Goal: Task Accomplishment & Management: Use online tool/utility

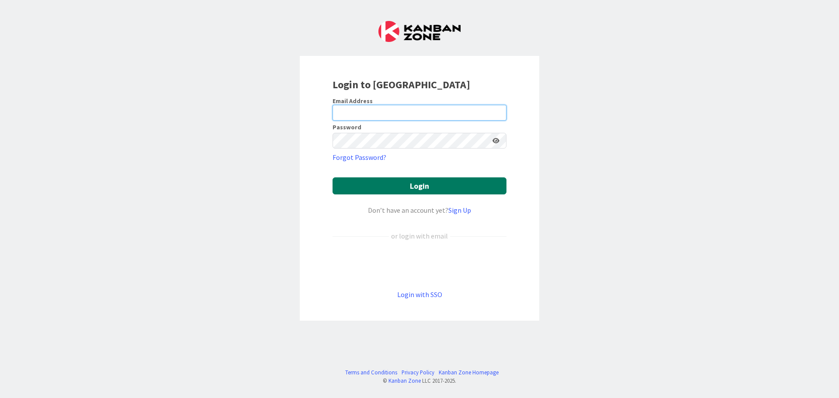
type input "[EMAIL_ADDRESS][DOMAIN_NAME]"
click at [387, 178] on button "Login" at bounding box center [420, 186] width 174 height 17
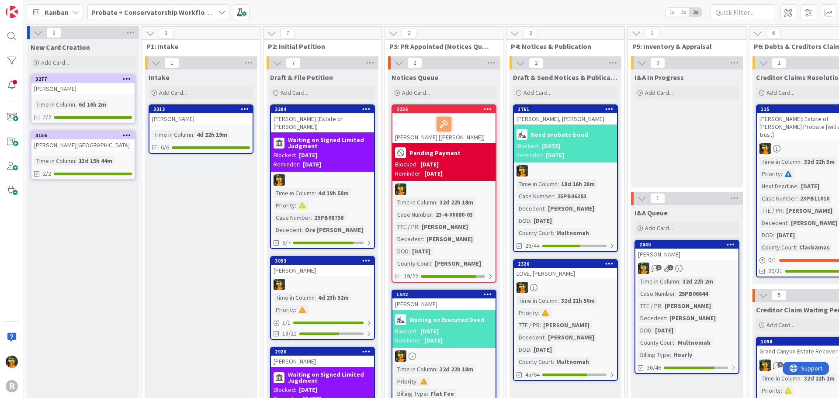
click at [57, 10] on span "Kanban" at bounding box center [57, 12] width 24 height 10
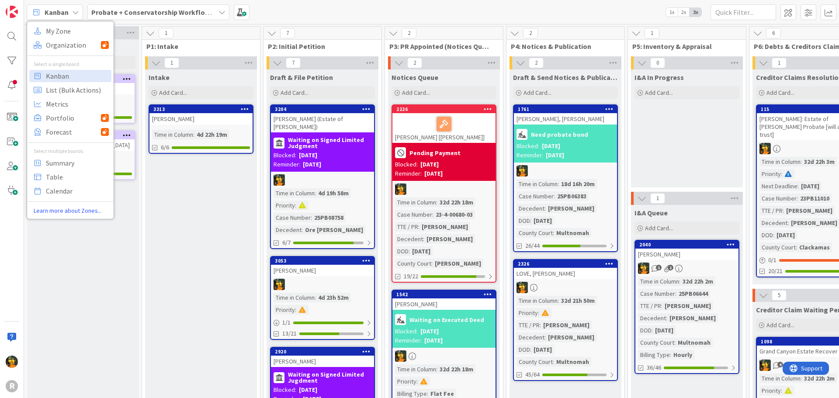
click at [179, 10] on b "Probate + Conservatorship Workflow (FL2)" at bounding box center [159, 12] width 136 height 9
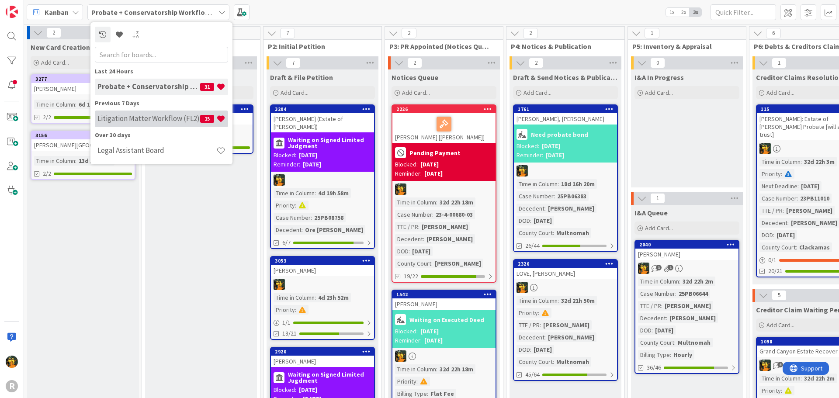
click at [159, 115] on h4 "Litigation Matter Workflow (FL2)" at bounding box center [149, 118] width 103 height 9
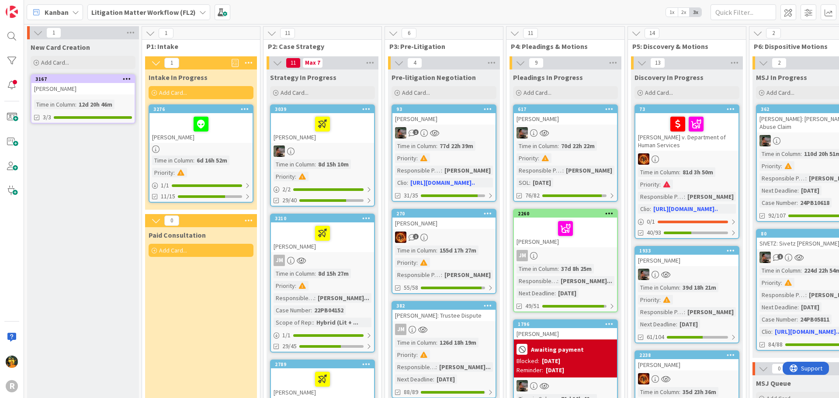
click at [143, 14] on b "Litigation Matter Workflow (FL2)" at bounding box center [143, 12] width 104 height 9
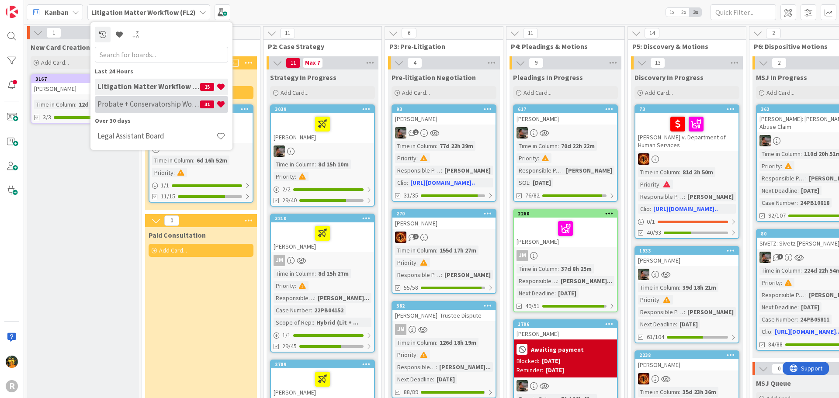
click at [131, 106] on h4 "Probate + Conservatorship Workflow (FL2)" at bounding box center [149, 104] width 103 height 9
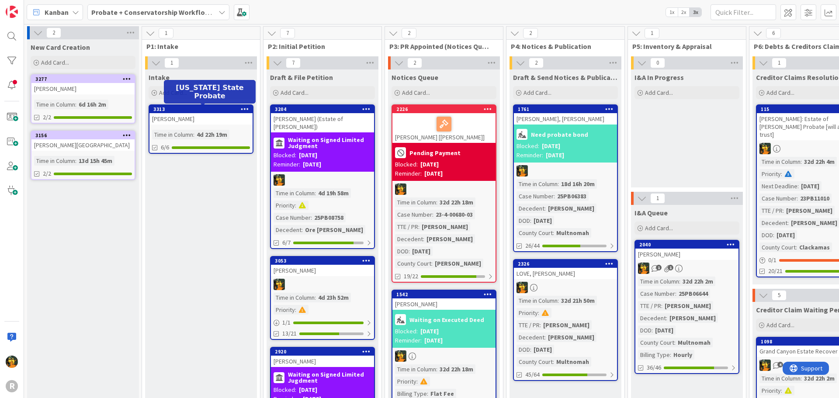
click at [206, 110] on div "3313" at bounding box center [202, 109] width 99 height 6
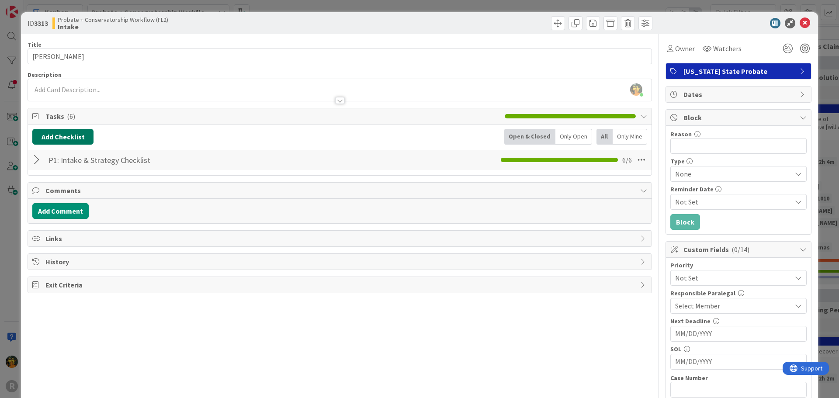
click at [55, 134] on button "Add Checklist" at bounding box center [62, 137] width 61 height 16
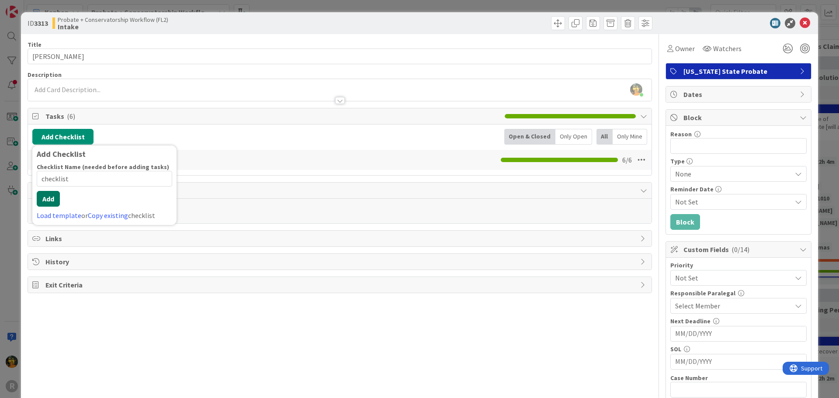
type input "checklist"
click at [45, 197] on button "Add" at bounding box center [48, 199] width 23 height 16
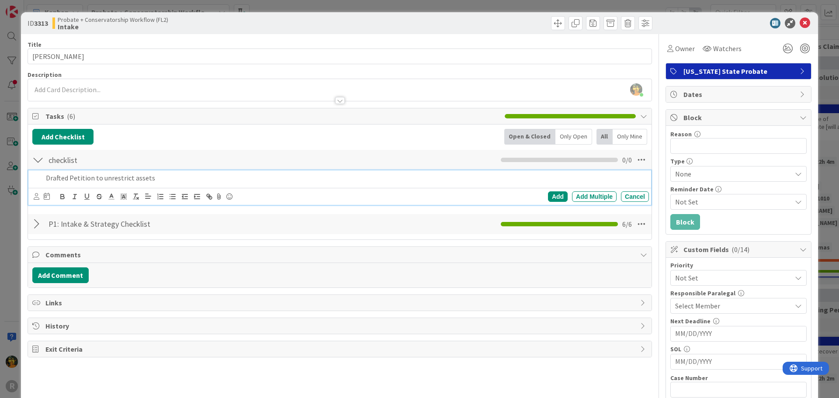
click at [38, 193] on div at bounding box center [37, 197] width 6 height 10
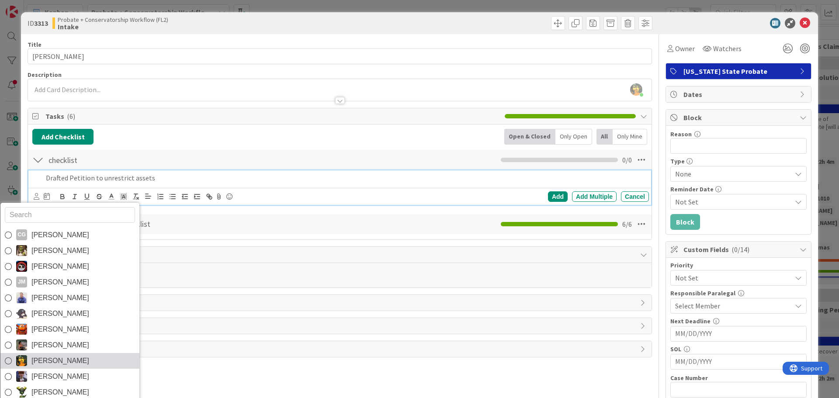
click at [32, 359] on span "[PERSON_NAME]" at bounding box center [60, 361] width 58 height 13
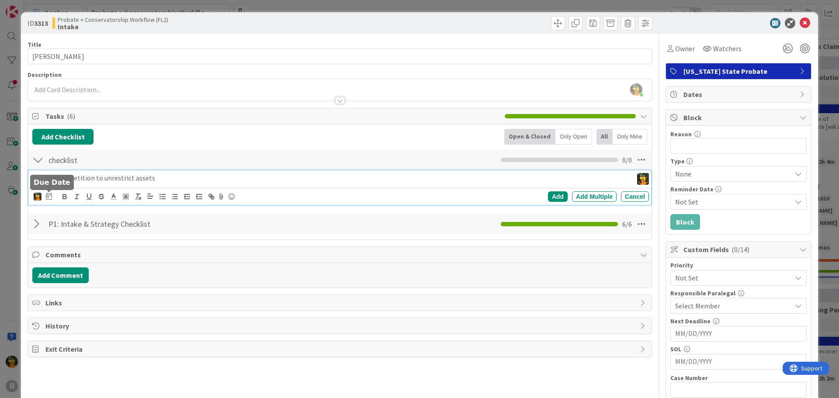
click at [49, 195] on icon at bounding box center [49, 196] width 6 height 7
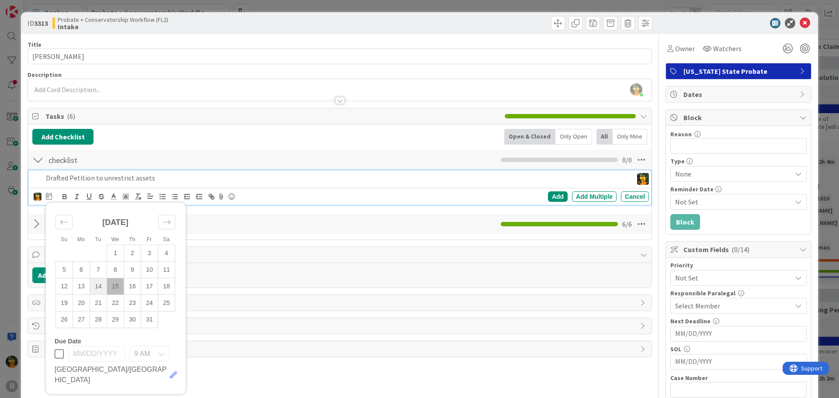
click at [102, 287] on td "14" at bounding box center [98, 286] width 17 height 17
click at [554, 198] on div "Add" at bounding box center [558, 197] width 20 height 10
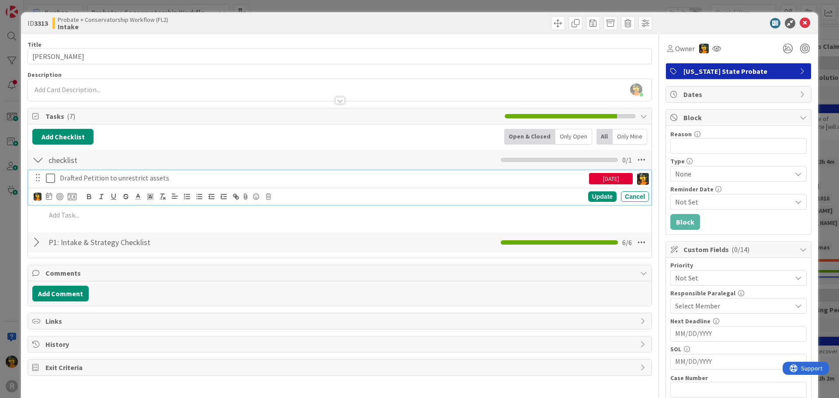
click at [160, 179] on p "Drafted Petition to unrestrict assets" at bounding box center [323, 178] width 526 height 10
click at [61, 199] on div at bounding box center [59, 196] width 7 height 7
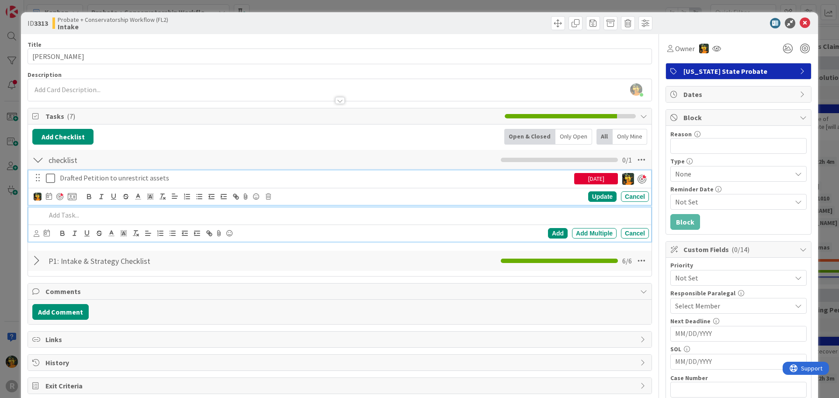
click at [69, 219] on p at bounding box center [346, 215] width 600 height 10
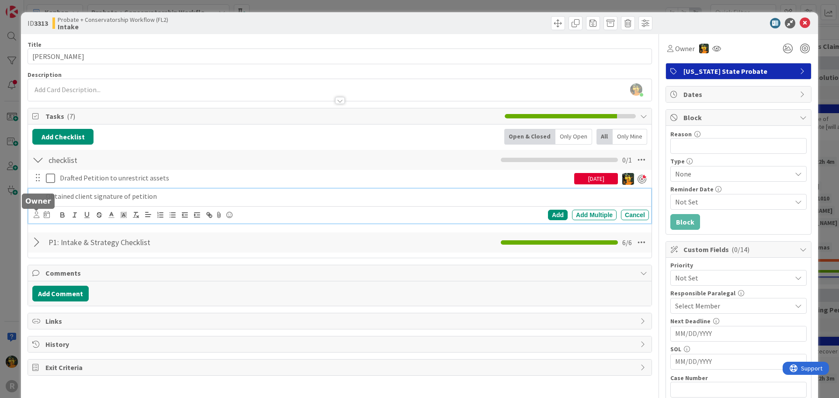
click at [38, 217] on icon at bounding box center [37, 215] width 6 height 7
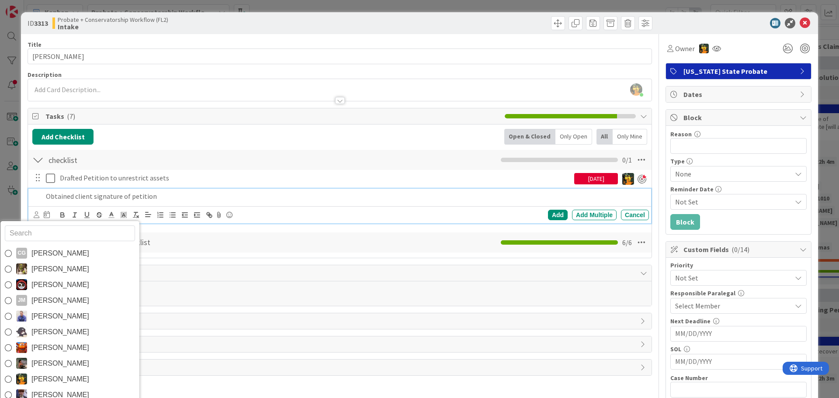
click at [70, 376] on span "[PERSON_NAME]" at bounding box center [60, 379] width 58 height 13
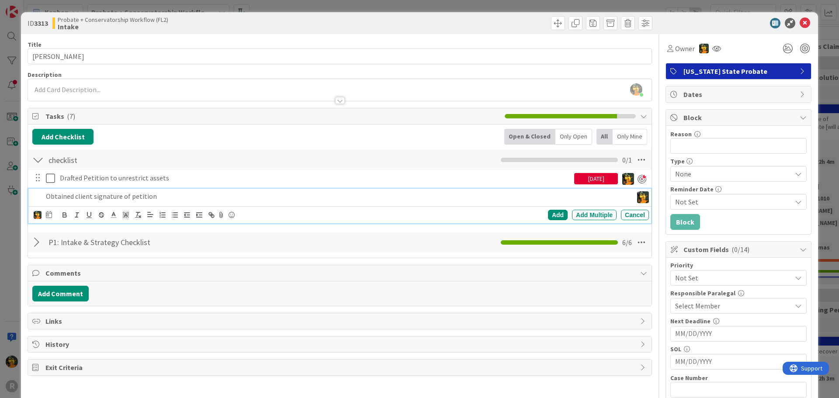
click at [49, 213] on icon at bounding box center [49, 214] width 6 height 7
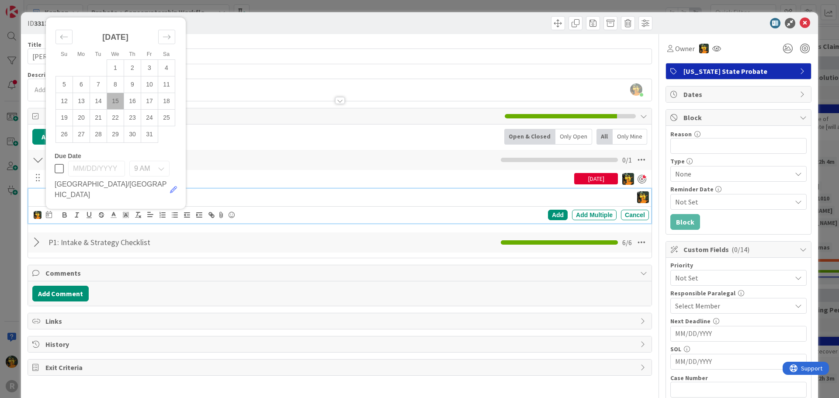
click at [116, 109] on td "15" at bounding box center [115, 101] width 17 height 17
type input "[DATE]"
click at [549, 214] on div "Add" at bounding box center [558, 215] width 20 height 10
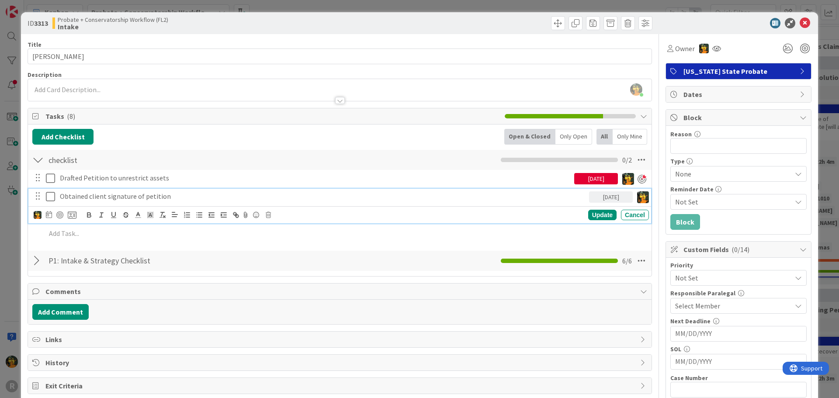
click at [144, 195] on p "Obtained client signature of petition" at bounding box center [323, 197] width 526 height 10
click at [58, 214] on div at bounding box center [59, 215] width 7 height 7
click at [598, 215] on div "Update" at bounding box center [603, 215] width 28 height 10
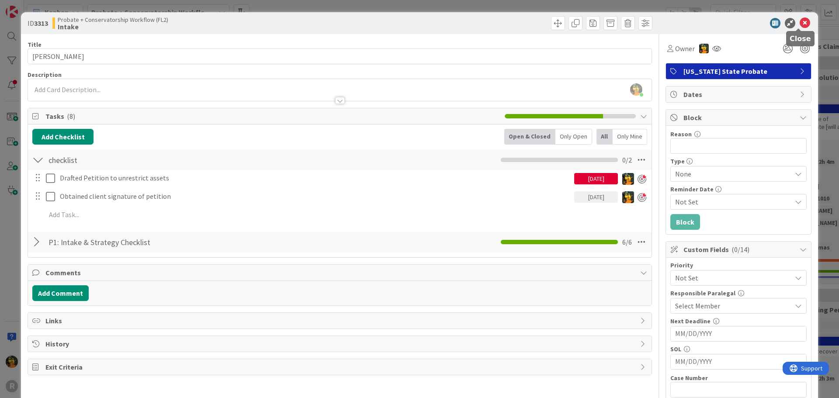
click at [801, 25] on icon at bounding box center [805, 23] width 10 height 10
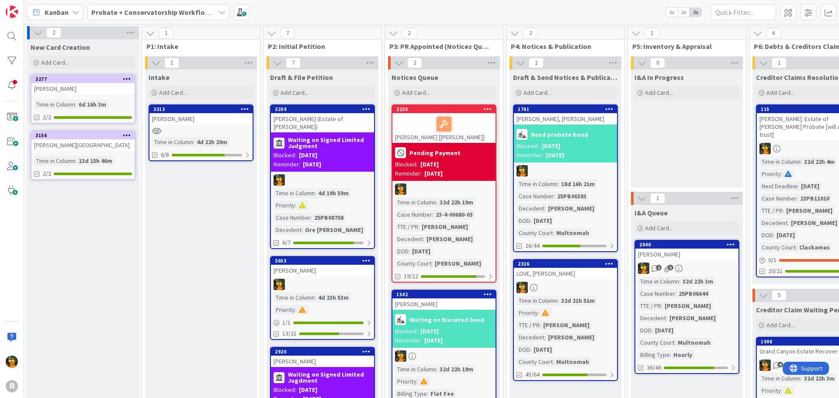
click at [43, 11] on div "Kanban" at bounding box center [55, 12] width 56 height 16
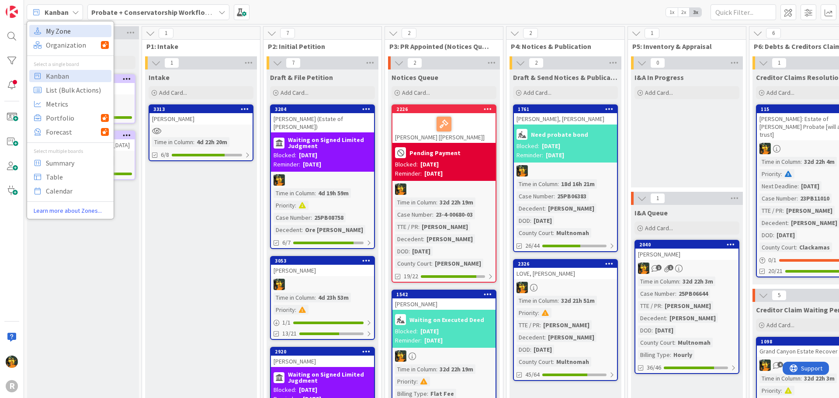
click at [58, 28] on span "My Zone" at bounding box center [77, 30] width 63 height 13
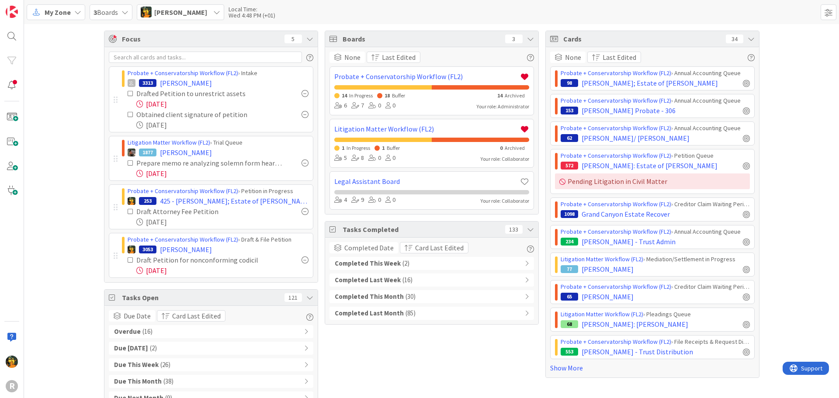
click at [67, 11] on span "My Zone" at bounding box center [58, 12] width 26 height 10
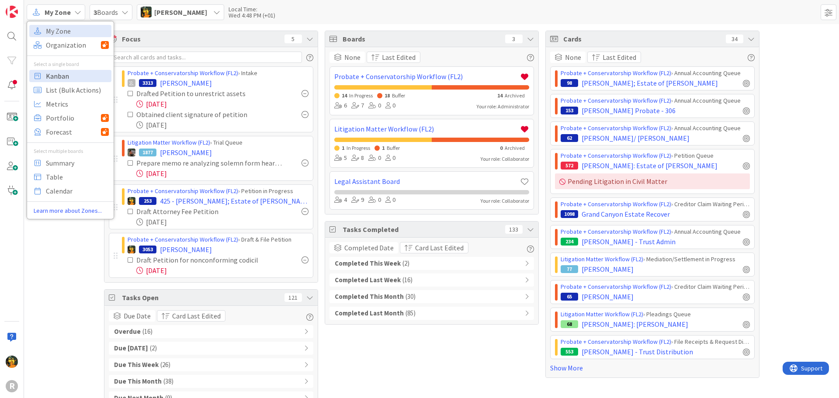
click at [71, 79] on span "Kanban" at bounding box center [77, 76] width 63 height 13
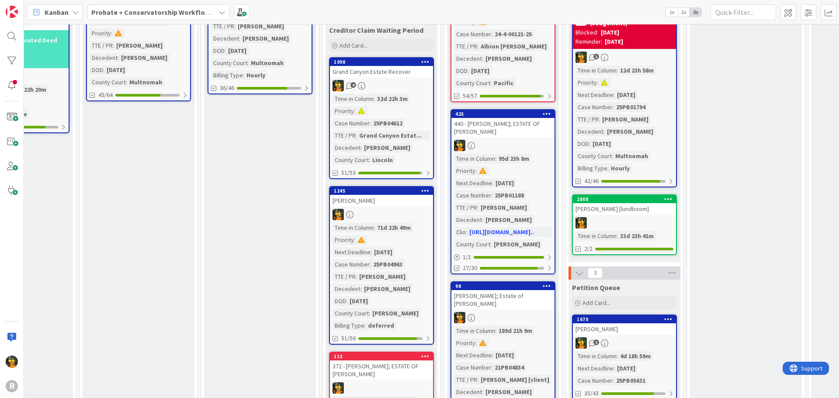
scroll to position [277, 427]
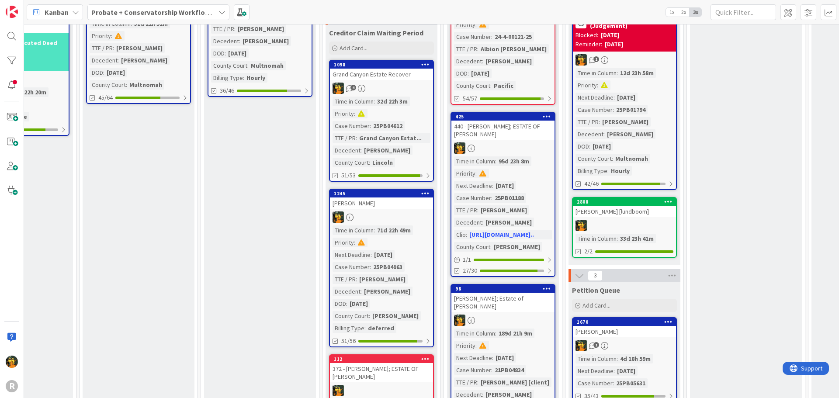
click at [408, 202] on div "1245 [PERSON_NAME] Time in Column : 71d 22h 49m Priority : Next Deadline : [DAT…" at bounding box center [381, 268] width 105 height 159
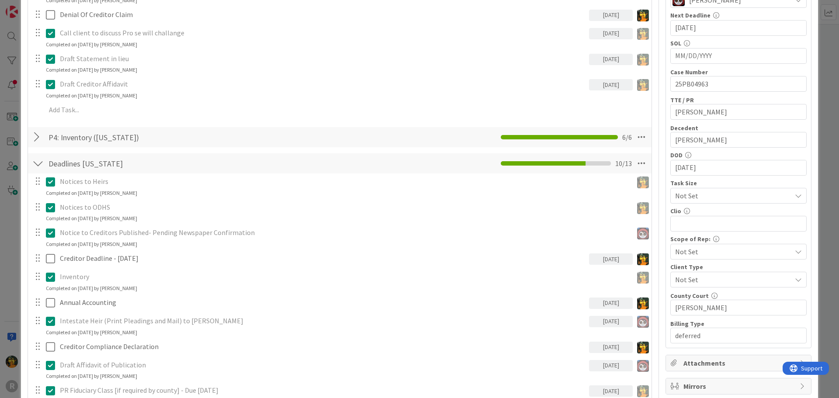
scroll to position [219, 0]
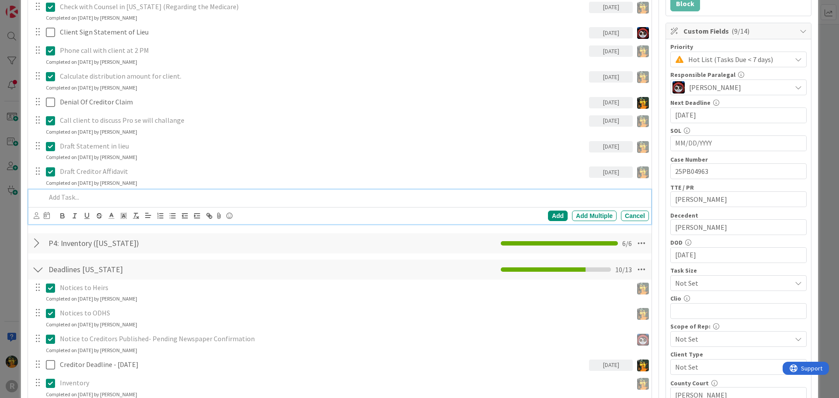
click at [79, 203] on div at bounding box center [345, 197] width 607 height 15
click at [36, 217] on icon at bounding box center [37, 215] width 6 height 7
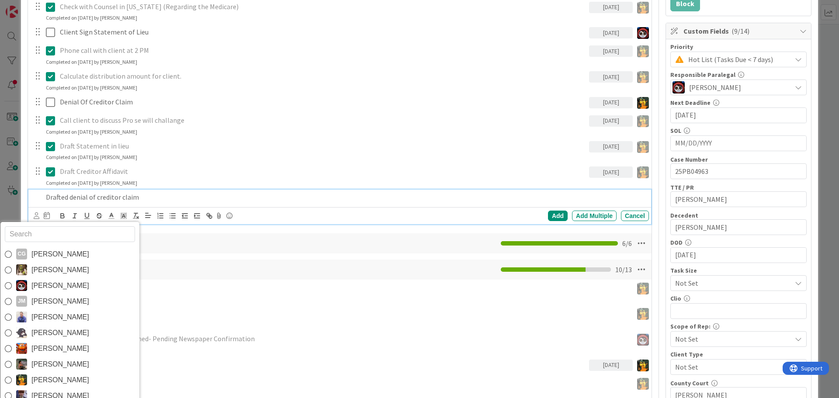
click at [66, 378] on span "[PERSON_NAME]" at bounding box center [60, 380] width 58 height 13
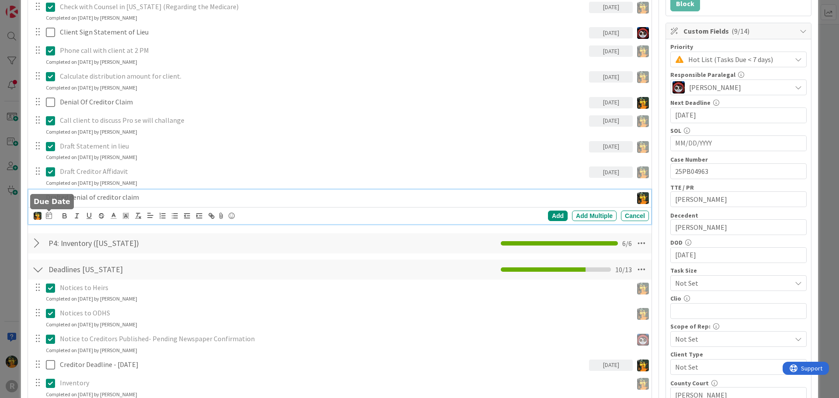
click at [47, 218] on icon at bounding box center [49, 215] width 6 height 7
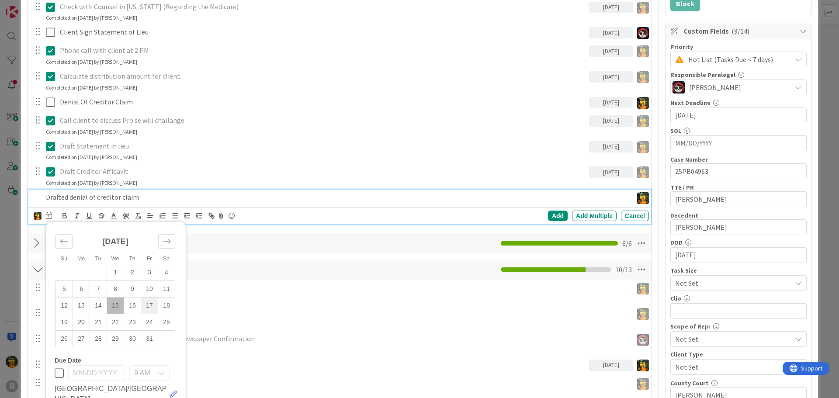
click at [150, 307] on td "17" at bounding box center [149, 305] width 17 height 17
type input "[DATE]"
click at [551, 215] on div "Add" at bounding box center [558, 216] width 20 height 10
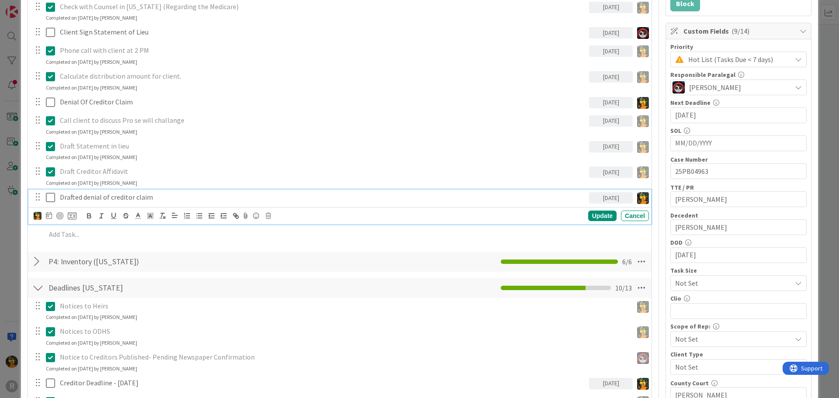
drag, startPoint x: 428, startPoint y: 200, endPoint x: 421, endPoint y: 199, distance: 6.1
click at [428, 199] on p "Drafted denial of creditor claim" at bounding box center [323, 197] width 526 height 10
click at [61, 215] on div at bounding box center [59, 215] width 7 height 7
click at [596, 215] on div "Update" at bounding box center [603, 216] width 28 height 10
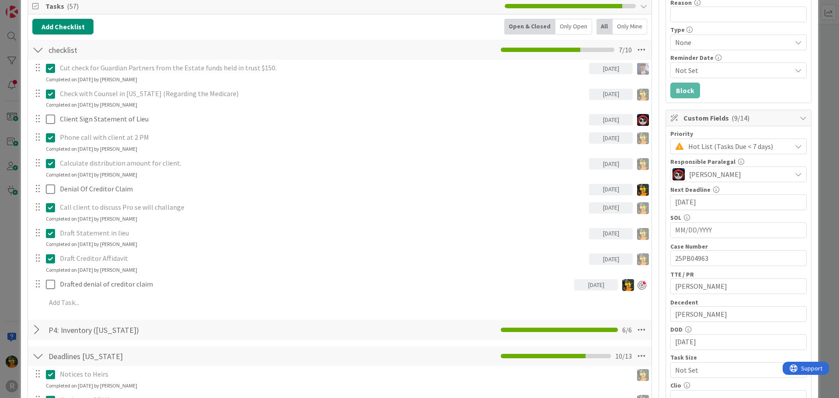
scroll to position [0, 0]
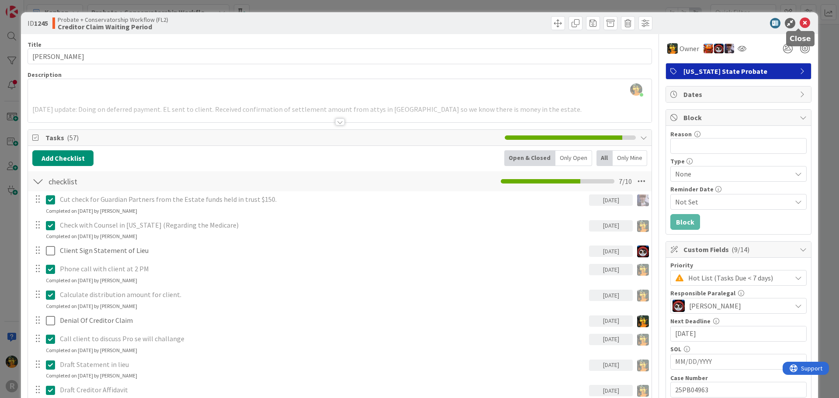
click at [800, 24] on icon at bounding box center [805, 23] width 10 height 10
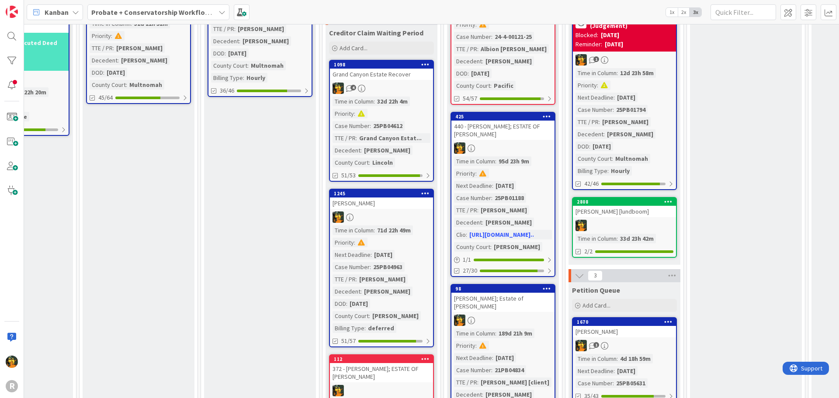
click at [319, 218] on div "1 P5: Inventory & Appraisal 0 I&A In Progress Add Card... 1 I&A Queue Add Card.…" at bounding box center [260, 334] width 119 height 1171
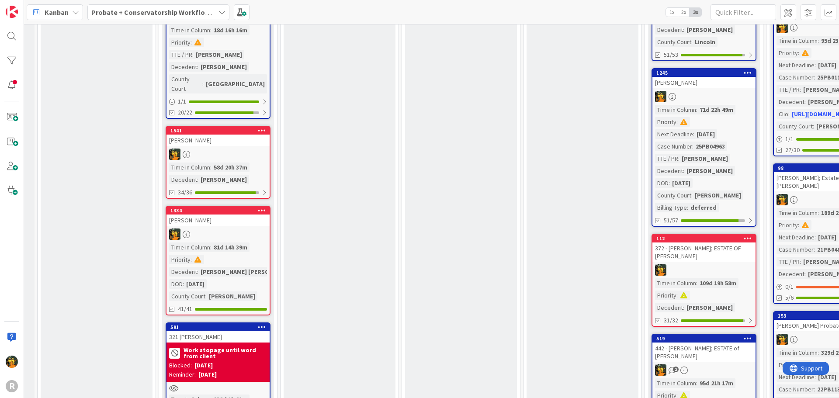
scroll to position [394, 104]
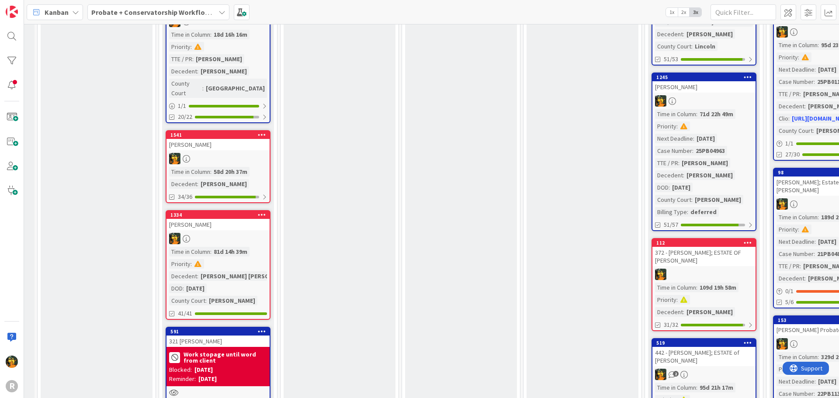
click at [236, 214] on div "1334 [PERSON_NAME] in [GEOGRAPHIC_DATA] : 81d 14h 39m Priority : Decedent : [PE…" at bounding box center [218, 265] width 105 height 110
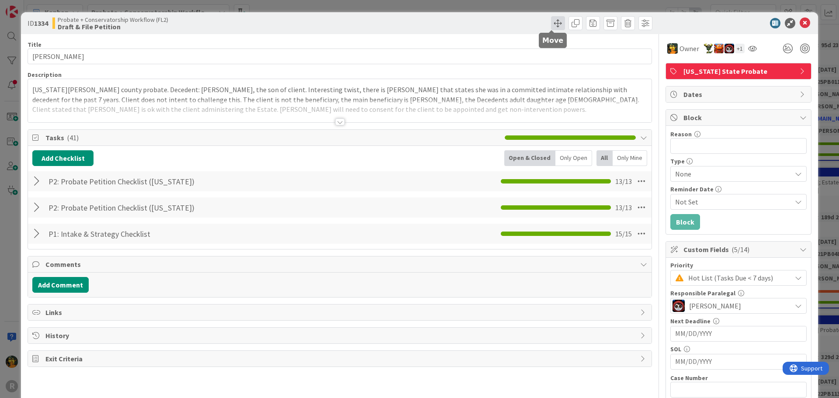
click at [557, 21] on span at bounding box center [558, 23] width 14 height 14
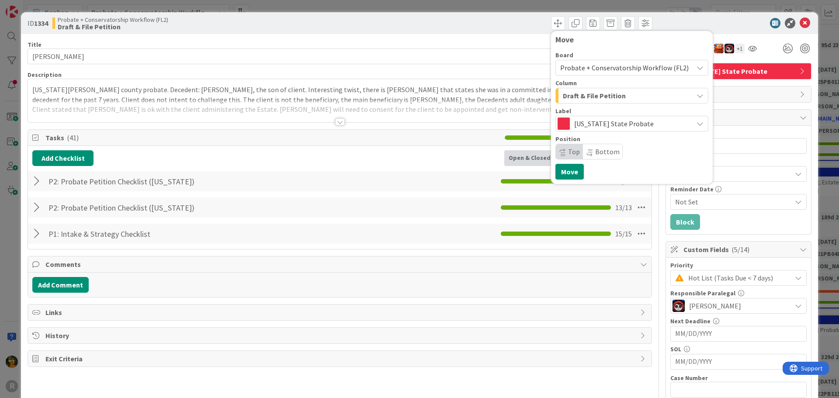
click at [599, 98] on span "Draft & File Petition" at bounding box center [594, 95] width 63 height 11
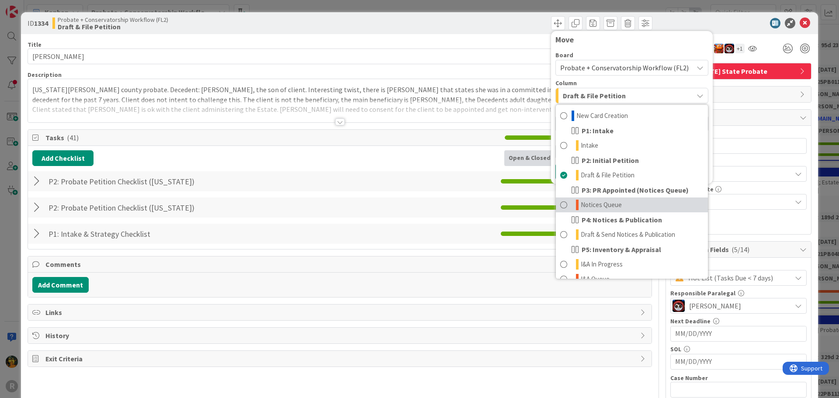
click at [626, 207] on link "Notices Queue" at bounding box center [632, 205] width 152 height 15
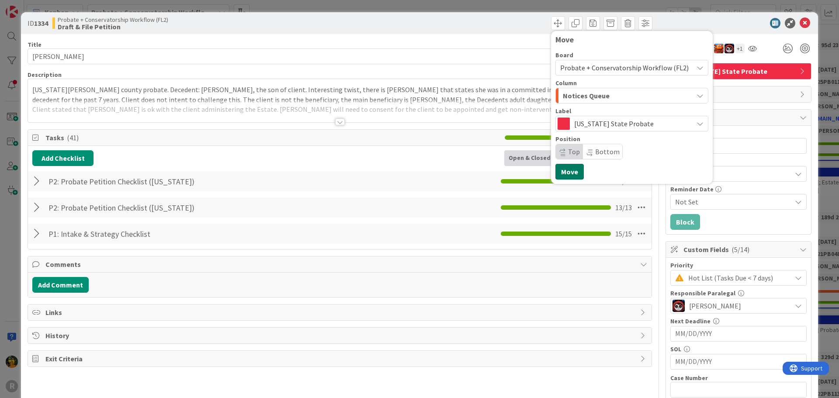
click at [569, 174] on button "Move" at bounding box center [570, 172] width 28 height 16
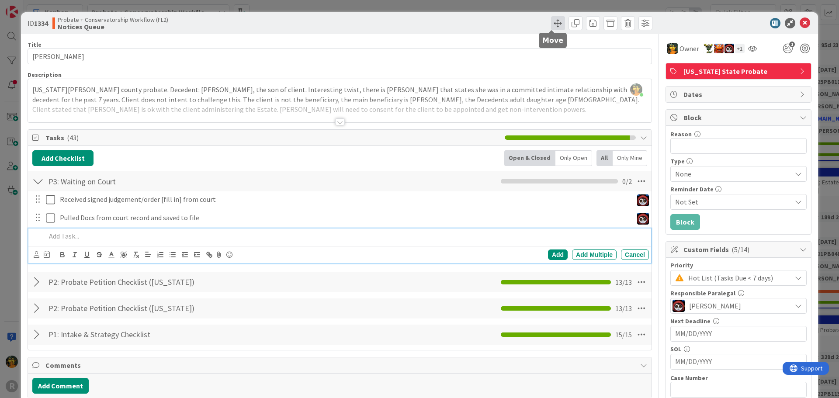
click at [556, 24] on span at bounding box center [558, 23] width 14 height 14
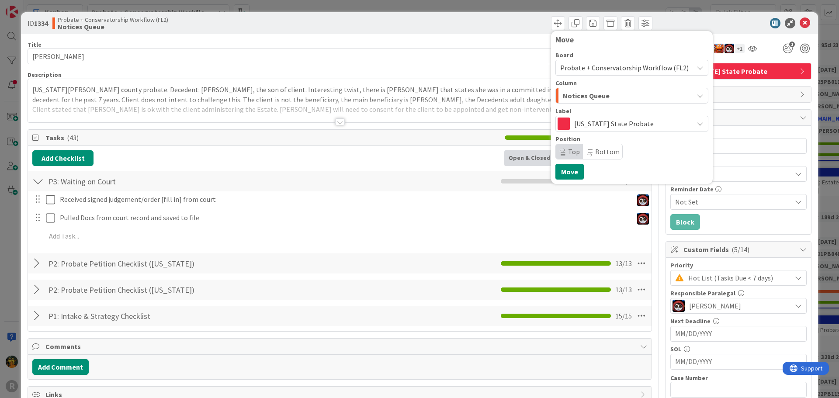
click at [622, 96] on div "Notices Queue" at bounding box center [627, 96] width 132 height 14
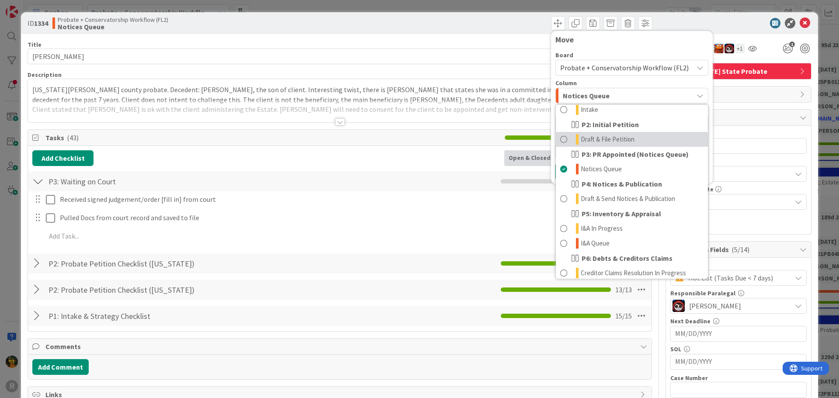
scroll to position [44, 0]
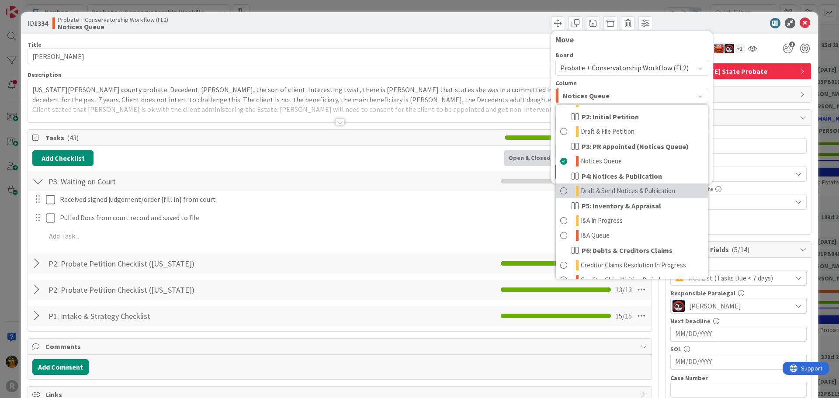
click at [657, 191] on span "Draft & Send Notices & Publication" at bounding box center [628, 191] width 94 height 10
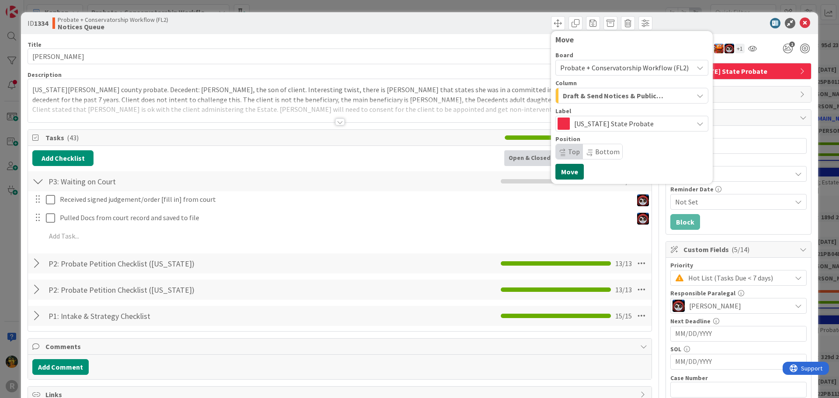
click at [565, 174] on button "Move" at bounding box center [570, 172] width 28 height 16
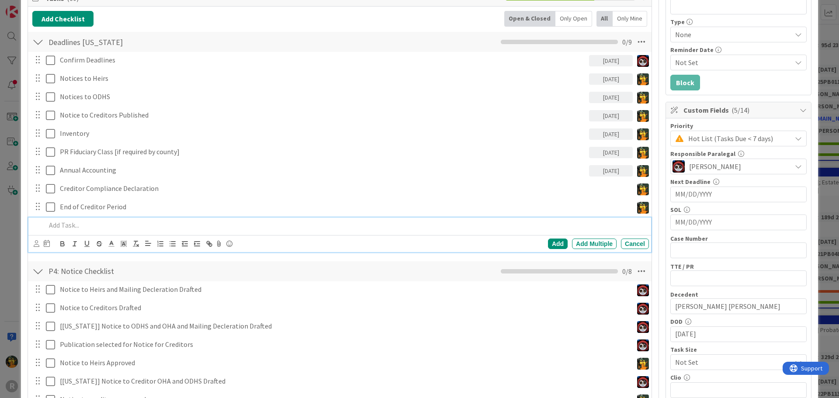
scroll to position [0, 0]
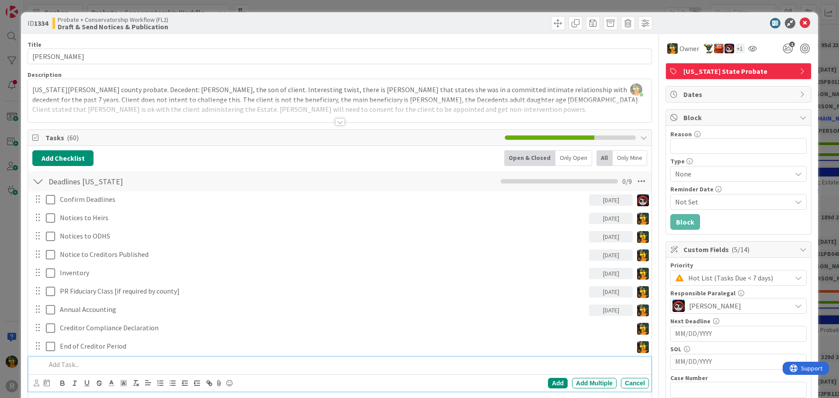
click at [800, 20] on icon at bounding box center [805, 23] width 10 height 10
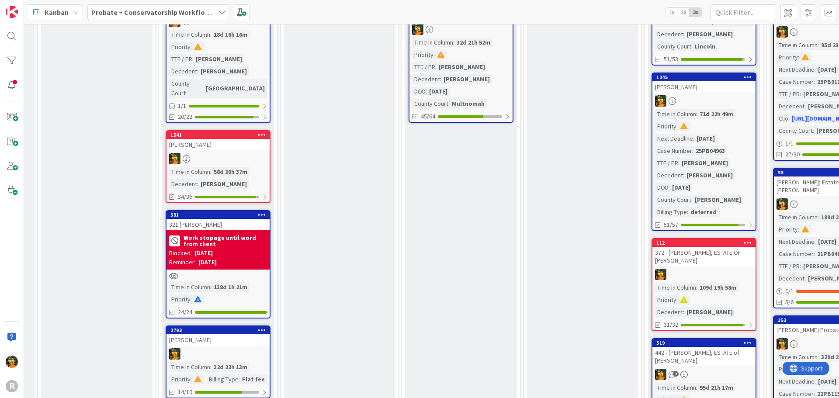
click at [230, 139] on div "[PERSON_NAME]" at bounding box center [218, 144] width 103 height 11
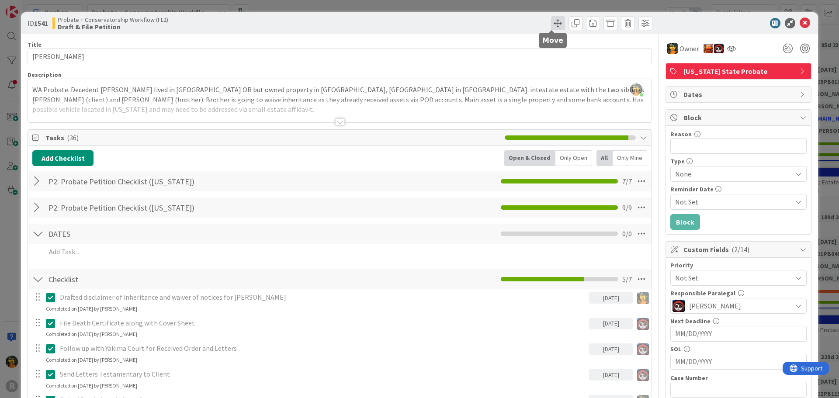
click at [551, 27] on span at bounding box center [558, 23] width 14 height 14
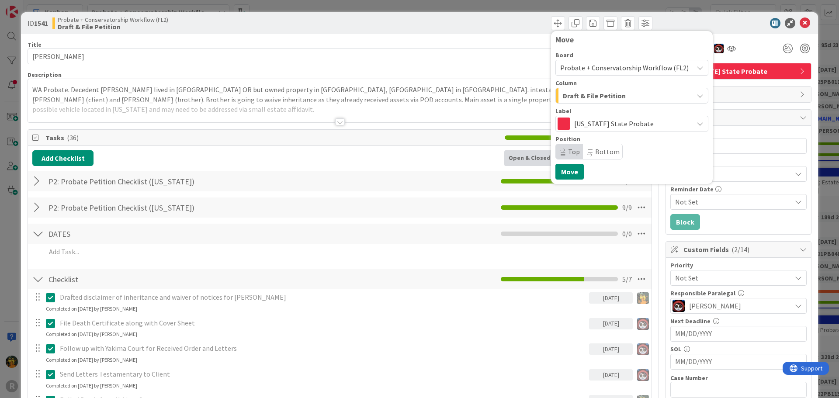
click at [613, 101] on span "Draft & File Petition" at bounding box center [594, 95] width 63 height 11
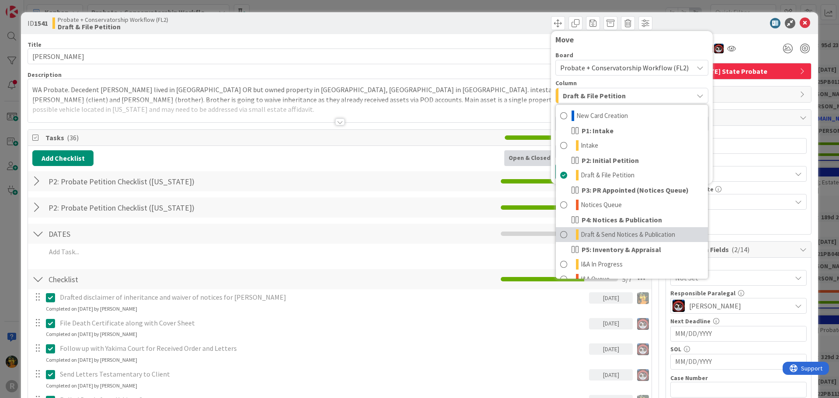
click at [599, 240] on link "Draft & Send Notices & Publication" at bounding box center [632, 234] width 152 height 15
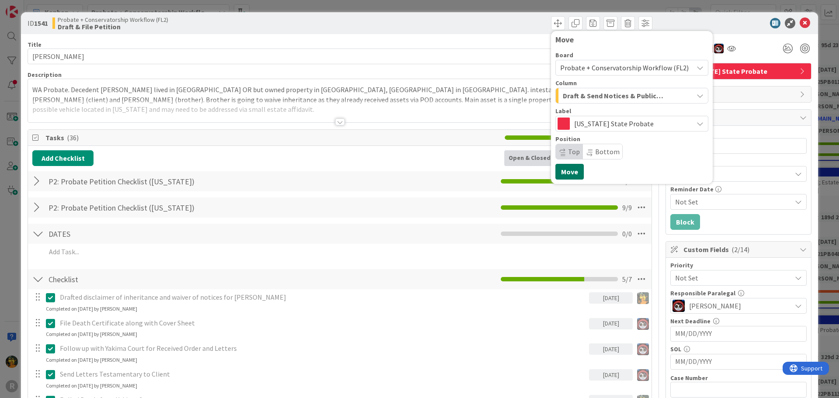
click at [566, 170] on button "Move" at bounding box center [570, 172] width 28 height 16
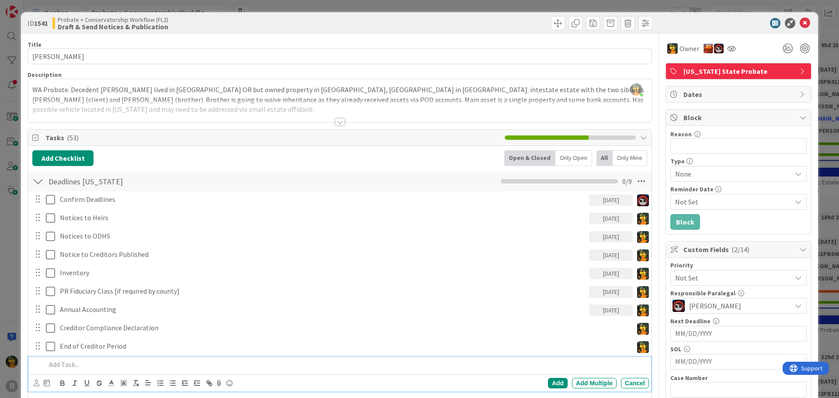
click at [798, 374] on div "Case Number 0 / 32" at bounding box center [739, 378] width 136 height 8
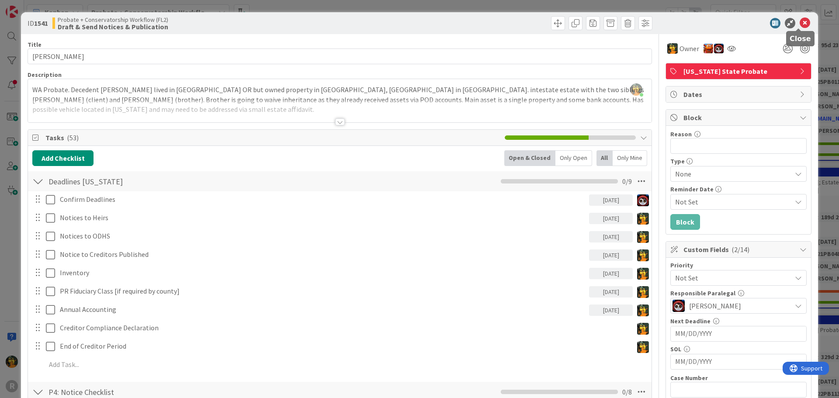
click at [800, 24] on icon at bounding box center [805, 23] width 10 height 10
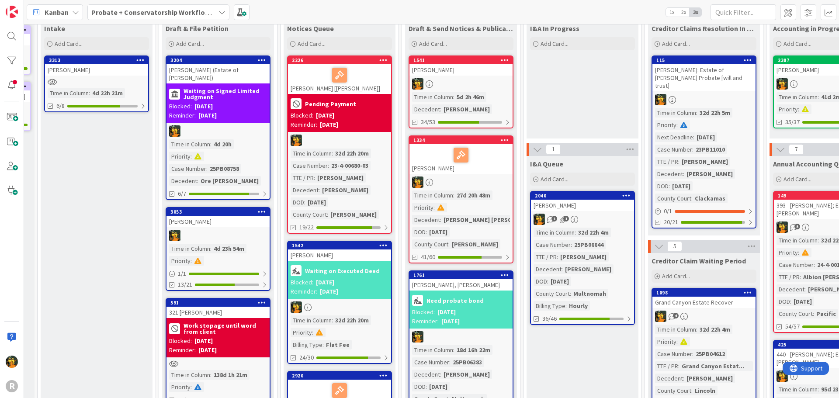
scroll to position [0, 104]
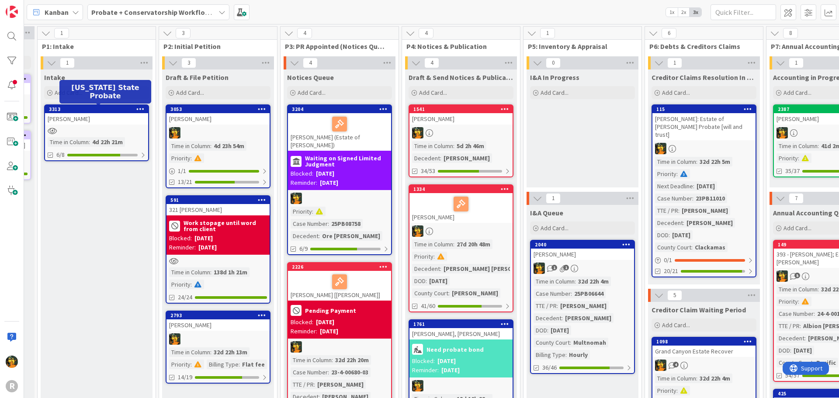
click at [88, 111] on div "3313" at bounding box center [98, 109] width 99 height 6
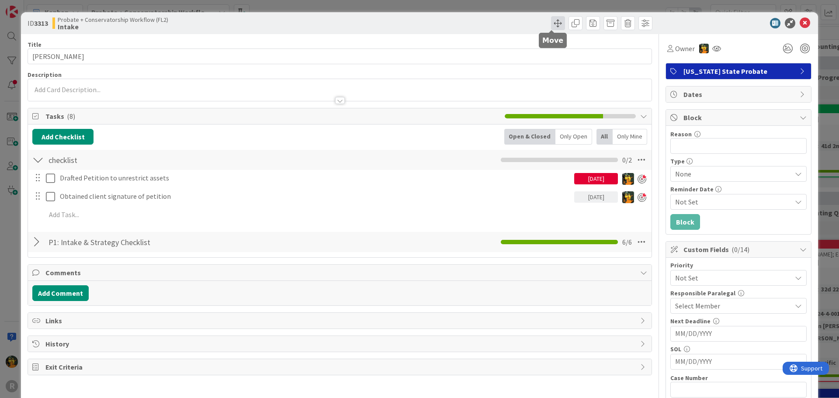
click at [553, 24] on span at bounding box center [558, 23] width 14 height 14
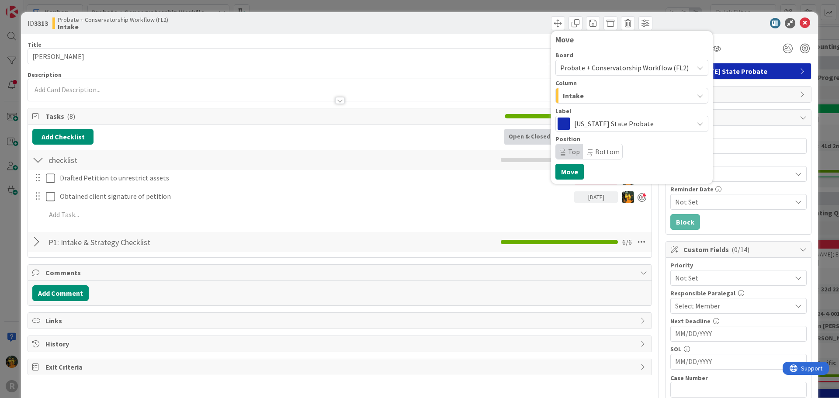
click at [640, 98] on div "Intake" at bounding box center [627, 96] width 132 height 14
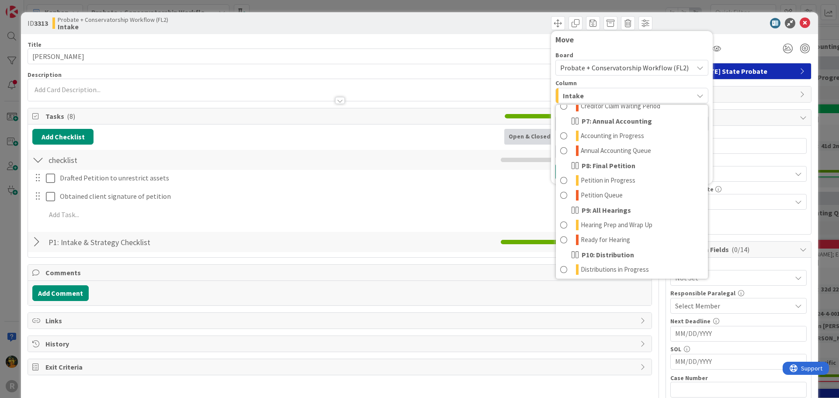
scroll to position [219, 0]
click at [627, 192] on link "Petition Queue" at bounding box center [632, 194] width 152 height 15
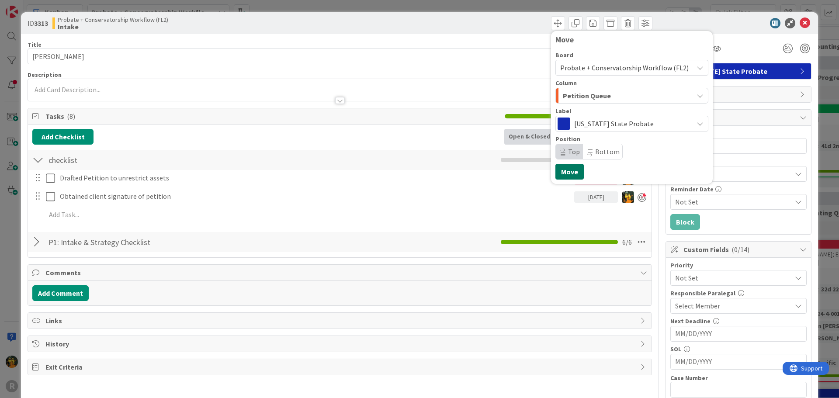
click at [560, 173] on button "Move" at bounding box center [570, 172] width 28 height 16
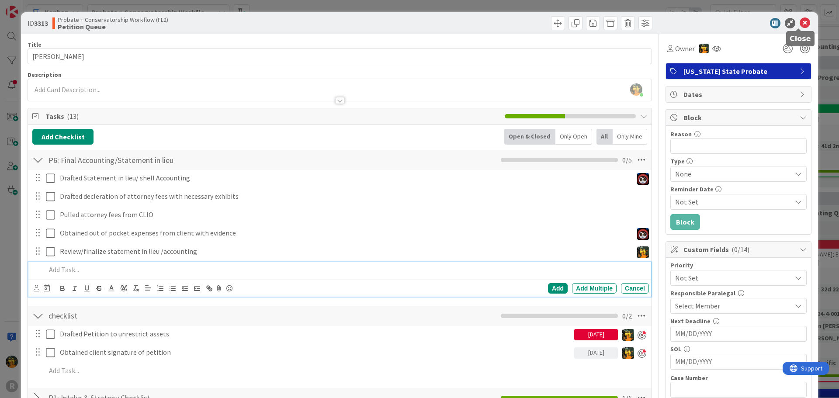
click at [802, 24] on icon at bounding box center [805, 23] width 10 height 10
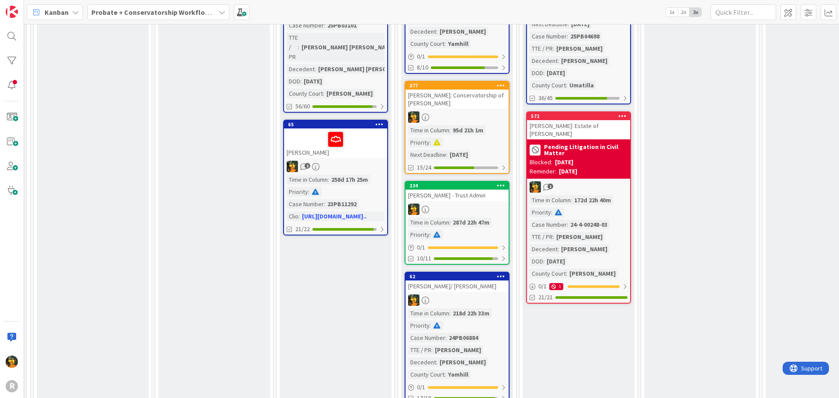
scroll to position [802, 473]
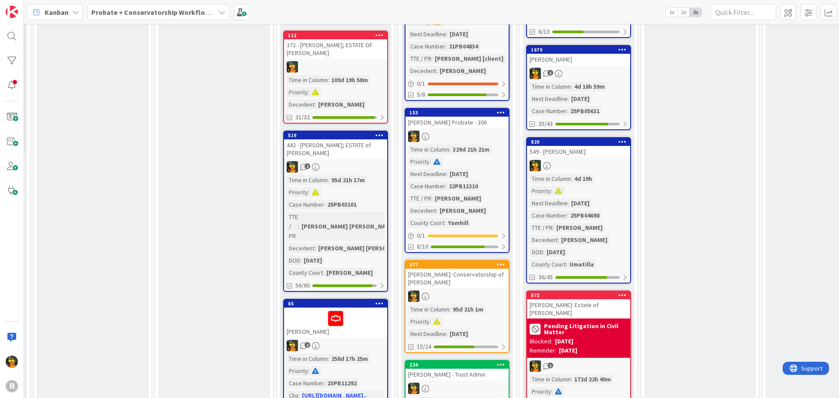
scroll to position [496, 473]
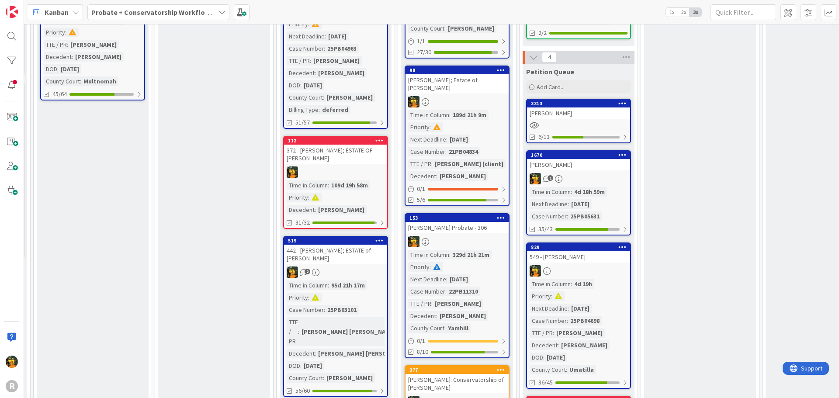
click at [380, 157] on div "112 372 - [PERSON_NAME]; ESTATE OF [PERSON_NAME] Time in [GEOGRAPHIC_DATA] : 10…" at bounding box center [335, 182] width 105 height 93
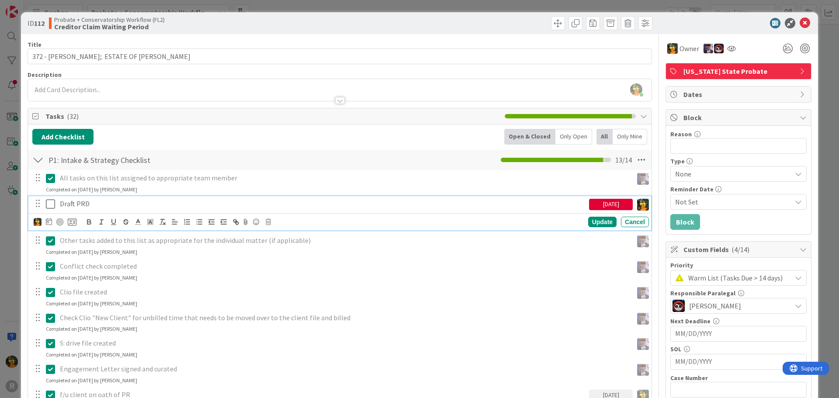
click at [91, 204] on p "Draft PRD" at bounding box center [323, 204] width 526 height 10
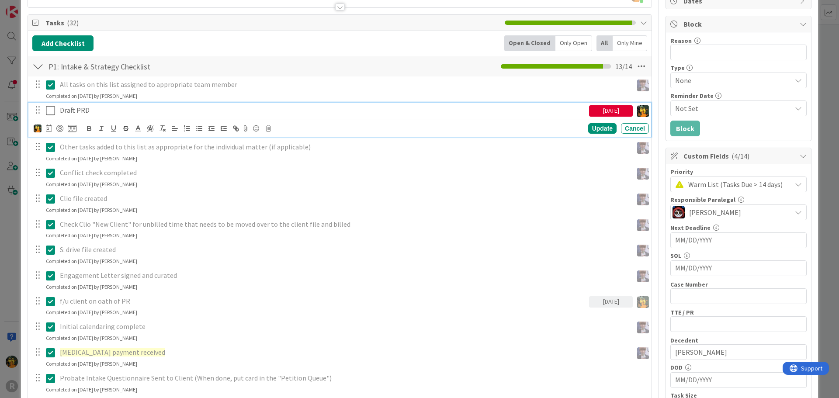
scroll to position [306, 0]
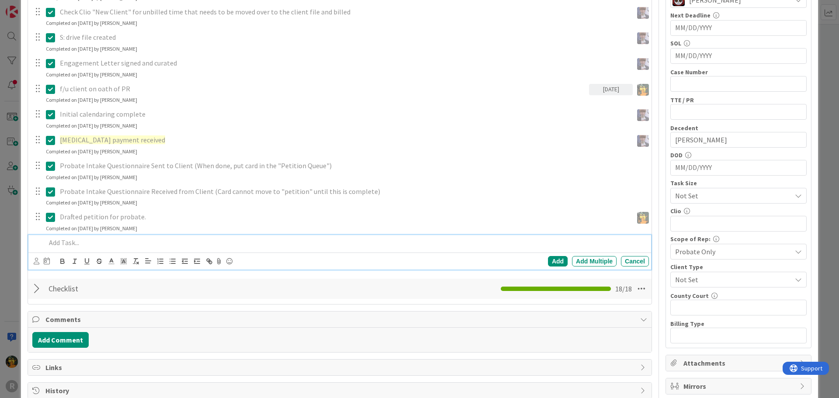
click at [112, 248] on div at bounding box center [345, 242] width 607 height 15
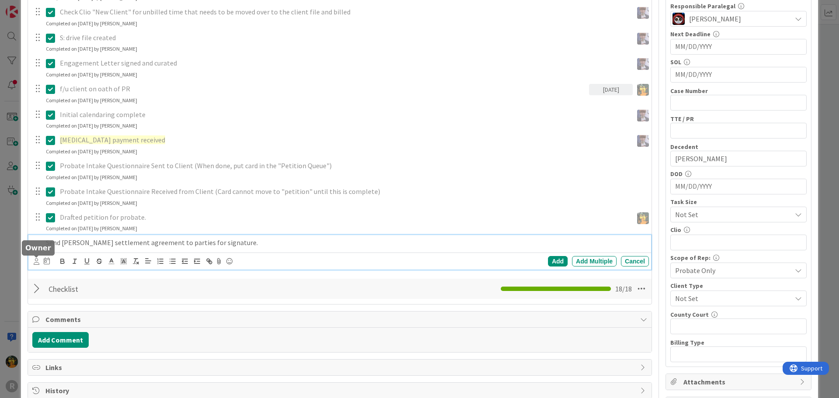
click at [37, 262] on icon at bounding box center [37, 261] width 6 height 7
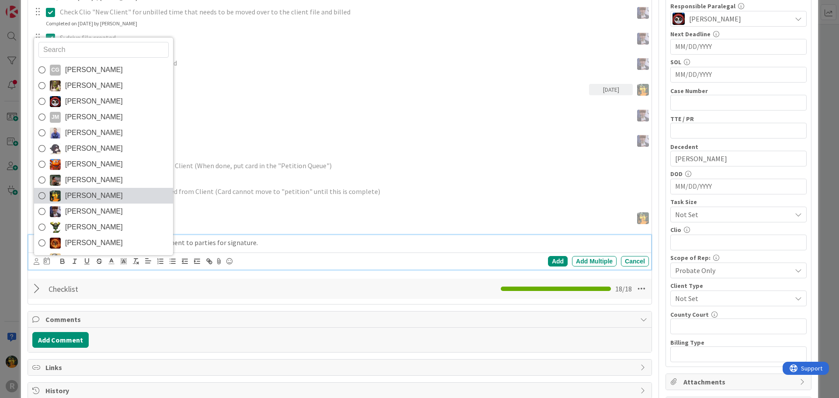
click at [89, 197] on span "[PERSON_NAME]" at bounding box center [94, 195] width 58 height 13
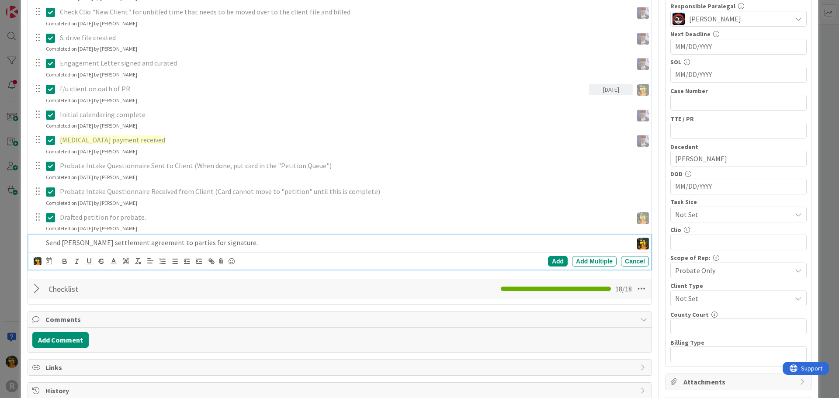
click at [48, 265] on div at bounding box center [49, 261] width 6 height 10
click at [119, 350] on td "15" at bounding box center [115, 351] width 17 height 17
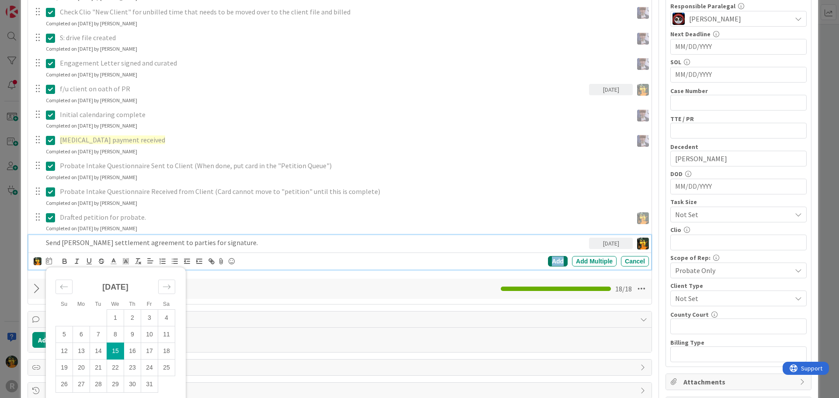
click at [549, 259] on div "Add" at bounding box center [558, 261] width 20 height 10
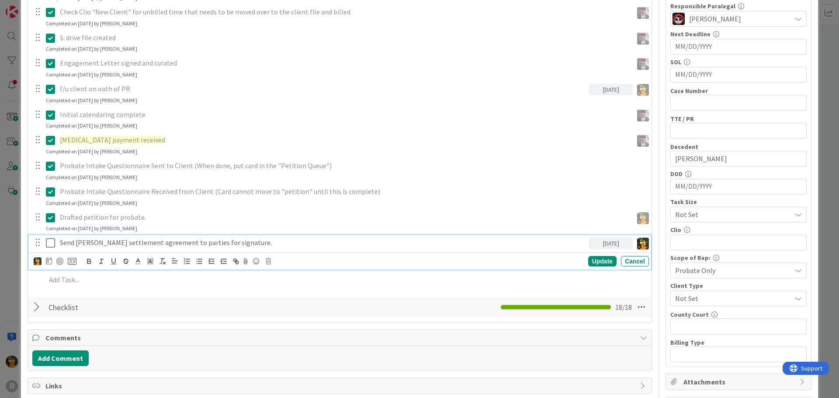
click at [145, 250] on div "Send [PERSON_NAME] settlement agreement to parties for signature." at bounding box center [322, 242] width 533 height 15
click at [60, 265] on div at bounding box center [59, 261] width 7 height 7
click at [605, 260] on div "Update" at bounding box center [603, 261] width 28 height 10
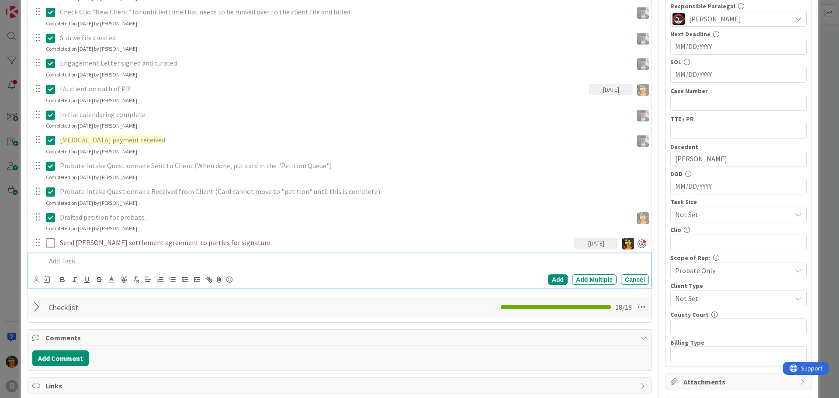
click at [175, 265] on p at bounding box center [346, 261] width 600 height 10
click at [34, 280] on icon at bounding box center [37, 280] width 6 height 7
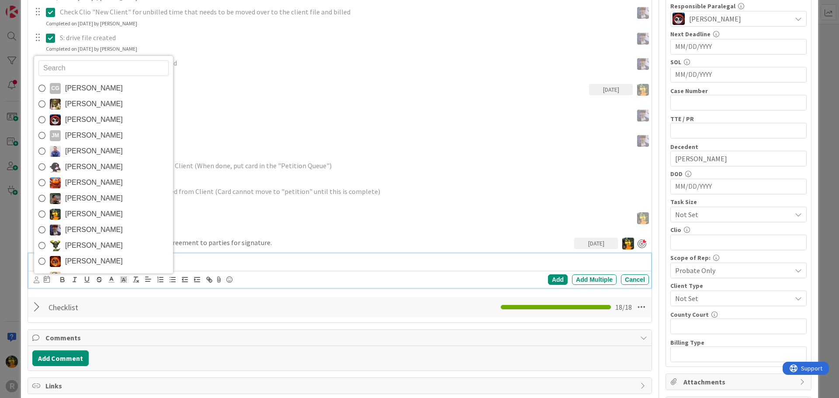
drag, startPoint x: 80, startPoint y: 213, endPoint x: 63, endPoint y: 240, distance: 32.0
click at [80, 213] on span "[PERSON_NAME]" at bounding box center [94, 214] width 58 height 13
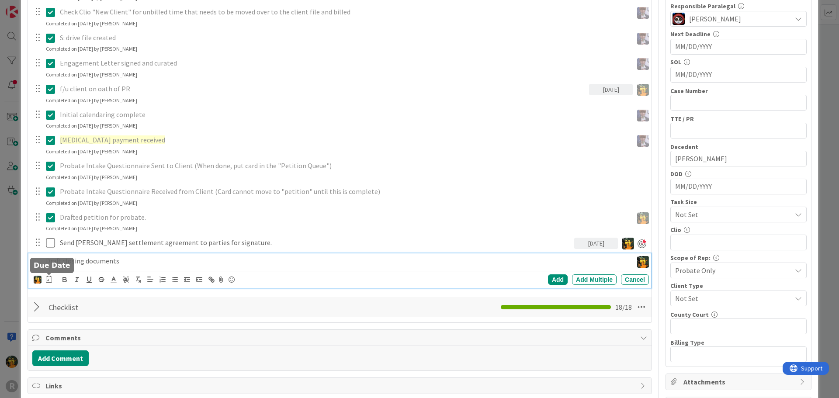
click at [48, 282] on icon at bounding box center [49, 279] width 6 height 7
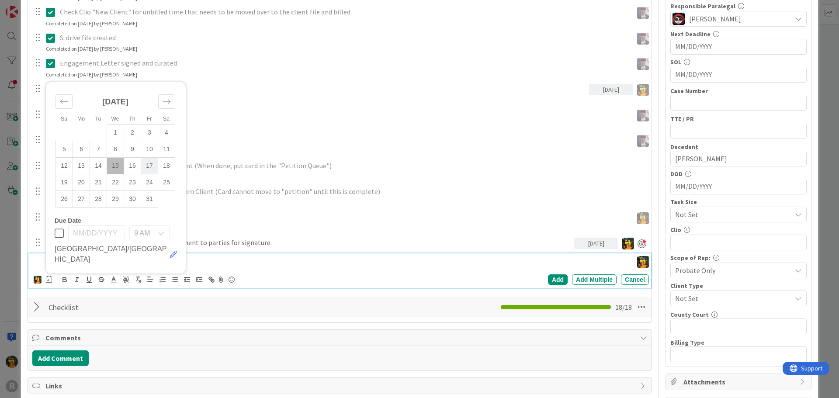
click at [154, 174] on td "17" at bounding box center [149, 166] width 17 height 17
type input "[DATE]"
click at [550, 281] on div "Add" at bounding box center [558, 280] width 20 height 10
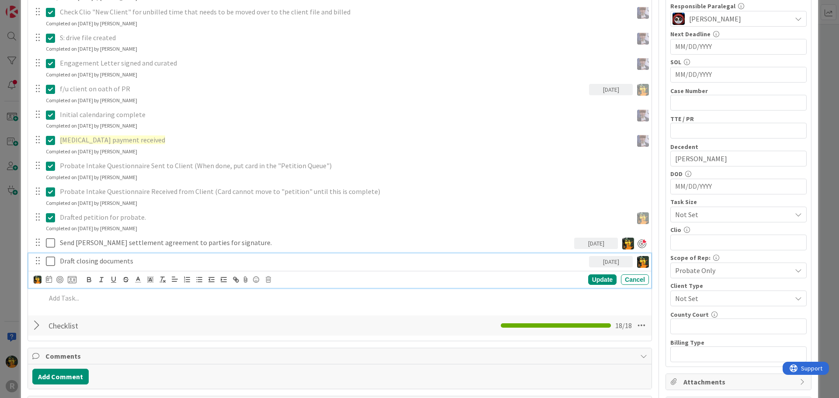
click at [442, 262] on p "Draft closing documents" at bounding box center [323, 261] width 526 height 10
click at [57, 280] on div at bounding box center [59, 279] width 7 height 7
click at [591, 279] on div "Update" at bounding box center [603, 280] width 28 height 10
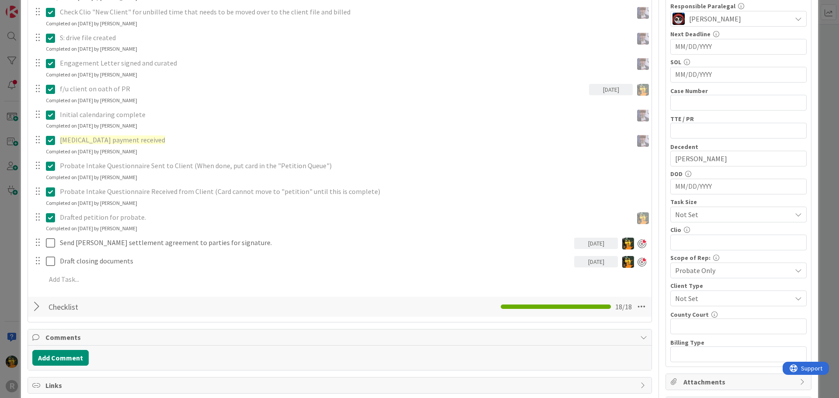
scroll to position [0, 0]
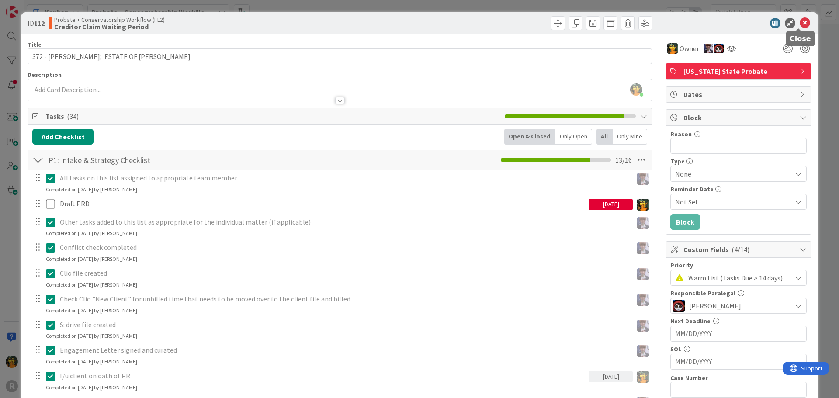
click at [801, 25] on icon at bounding box center [805, 23] width 10 height 10
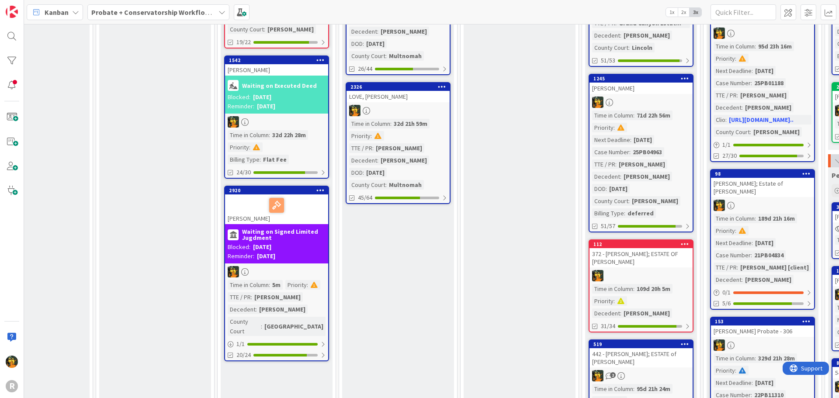
scroll to position [452, 167]
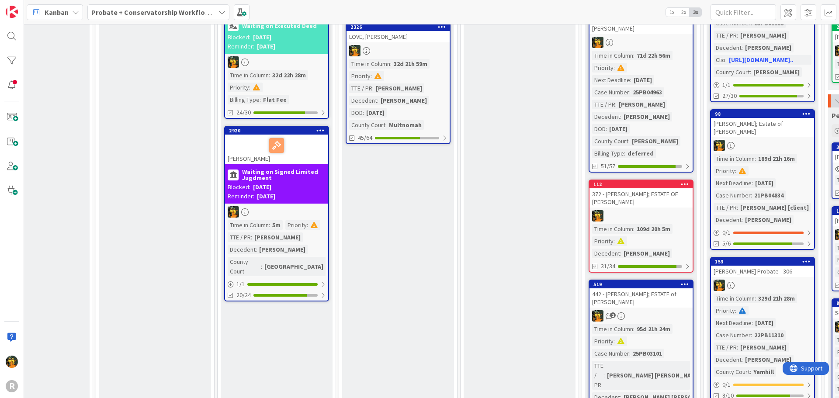
click at [302, 139] on div "[PERSON_NAME]" at bounding box center [276, 150] width 103 height 30
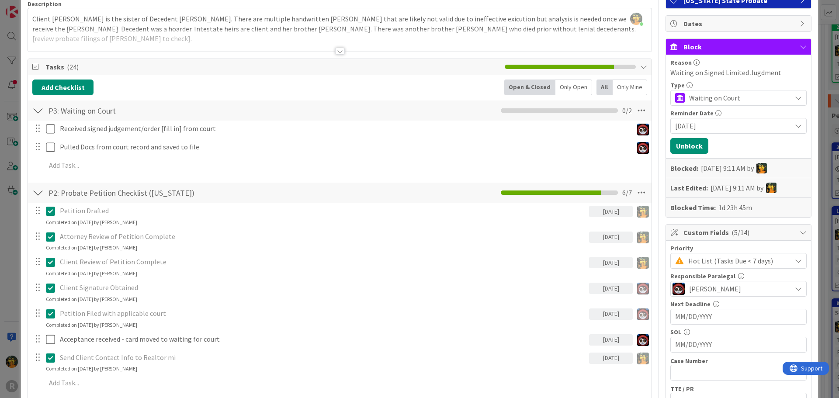
scroll to position [175, 0]
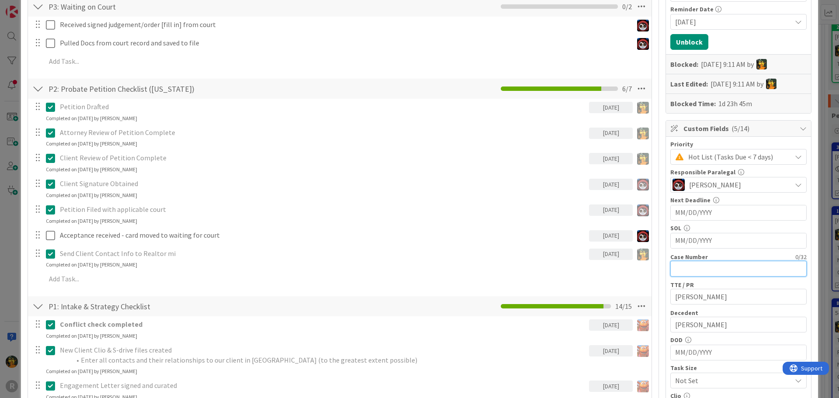
click at [692, 267] on input "text" at bounding box center [739, 269] width 136 height 16
type input "25PB08976"
click at [714, 270] on input "25PB08976" at bounding box center [739, 269] width 136 height 16
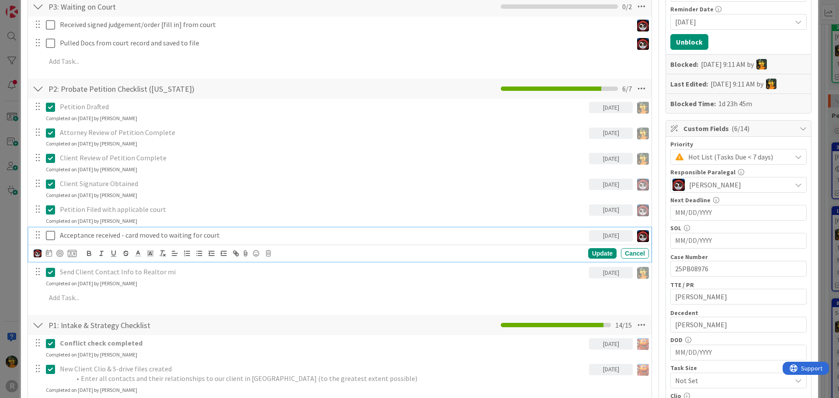
click at [360, 242] on div "Acceptance received - card moved to waiting for court" at bounding box center [322, 235] width 533 height 15
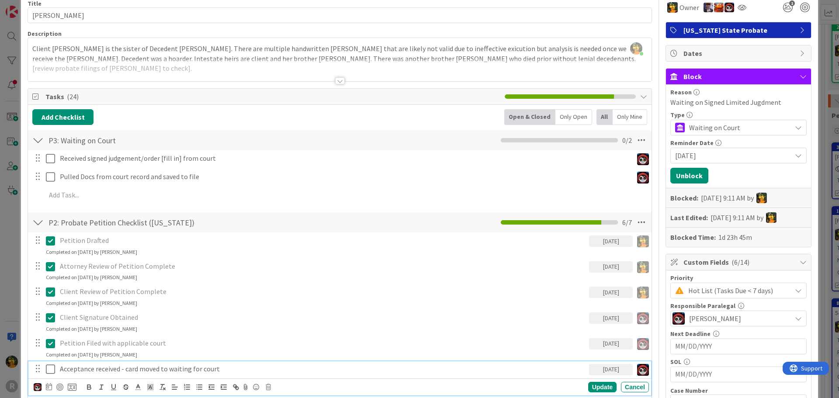
scroll to position [0, 0]
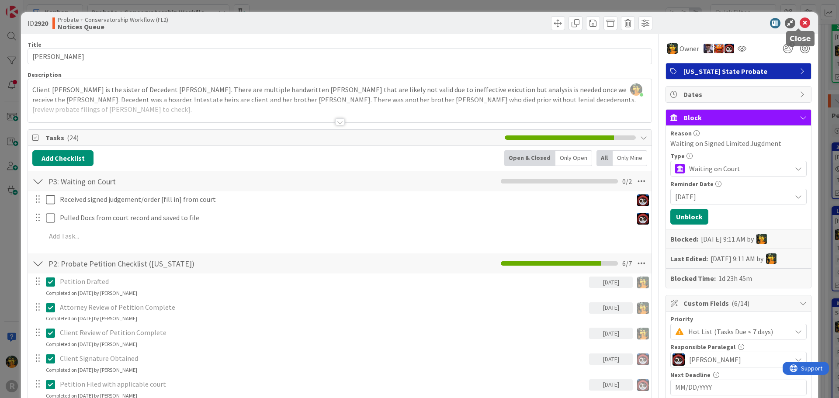
click at [803, 26] on icon at bounding box center [805, 23] width 10 height 10
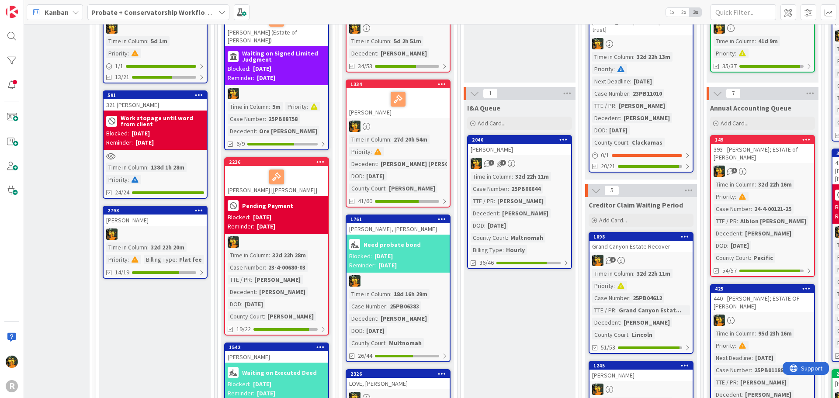
scroll to position [15, 167]
